Goal: Information Seeking & Learning: Learn about a topic

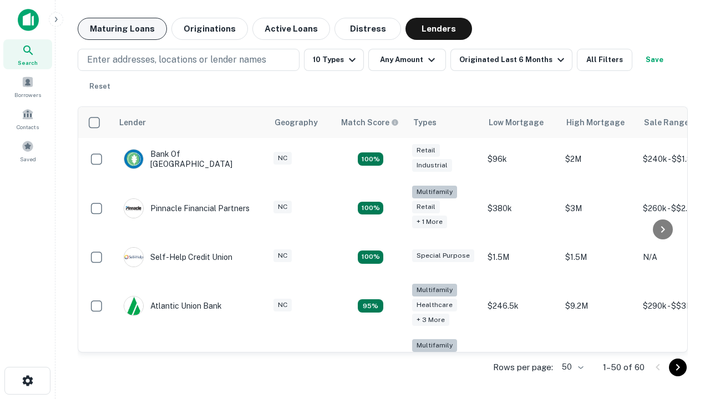
click at [122, 29] on button "Maturing Loans" at bounding box center [122, 29] width 89 height 22
